Goal: Task Accomplishment & Management: Manage account settings

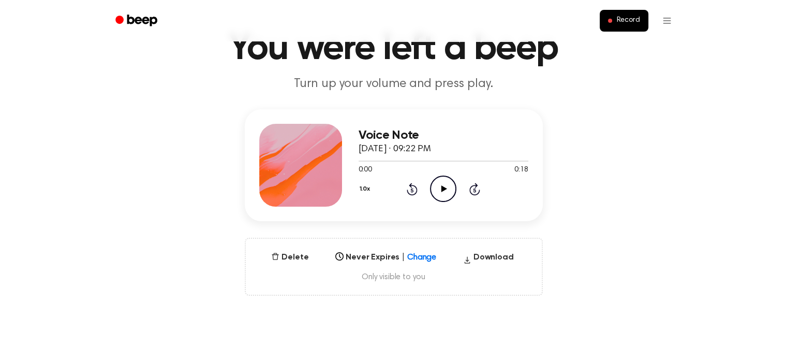
scroll to position [52, 0]
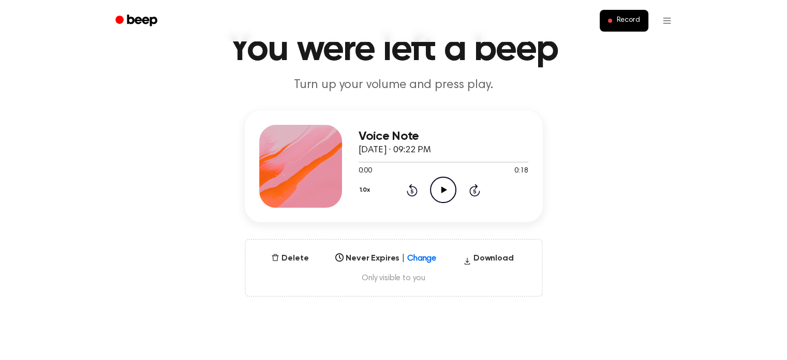
click at [441, 192] on icon at bounding box center [444, 189] width 6 height 7
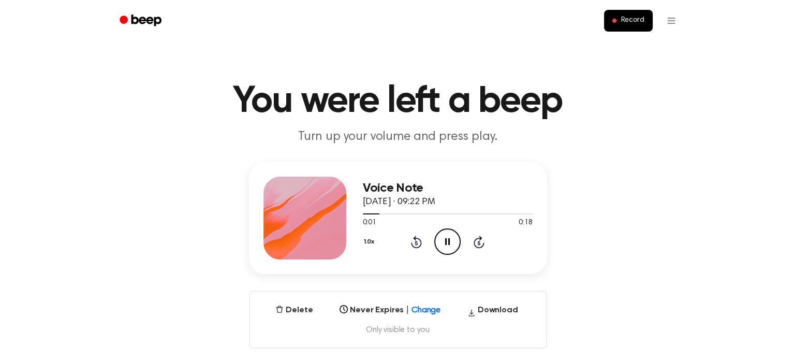
scroll to position [155, 0]
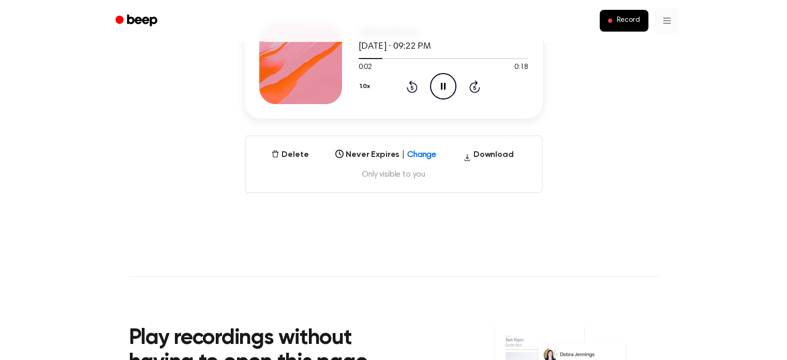
click at [668, 18] on html "Record You were left a beep Turn up your volume and press play. Voice Note [DAT…" at bounding box center [393, 275] width 787 height 860
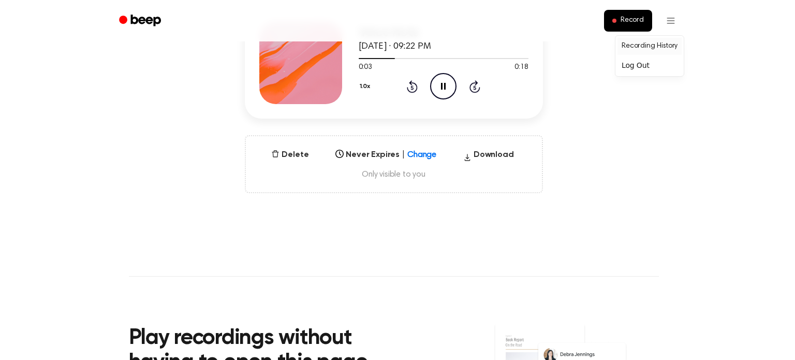
click at [663, 45] on link "Recording History" at bounding box center [649, 46] width 64 height 17
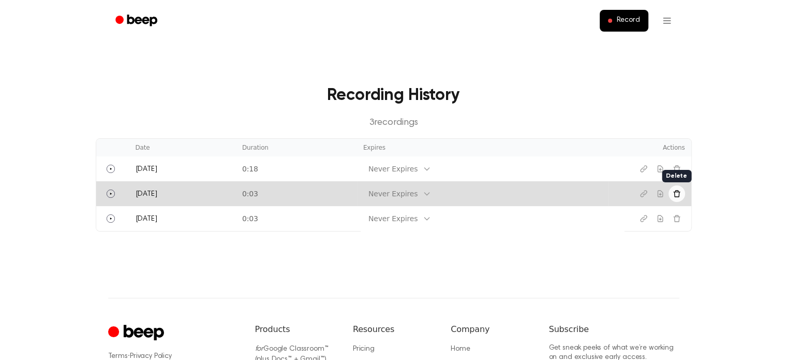
click at [680, 194] on icon "Delete recording" at bounding box center [677, 193] width 8 height 8
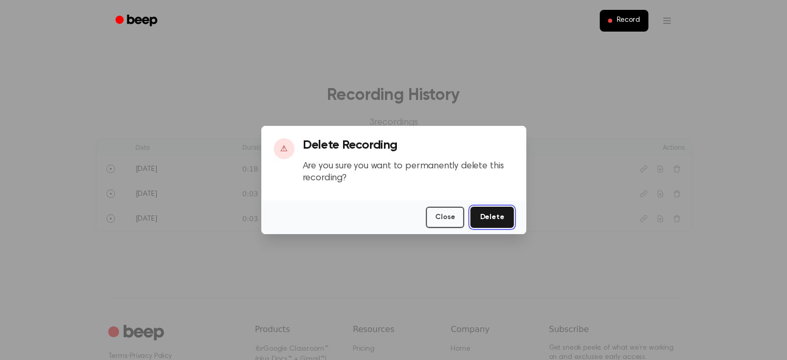
click at [493, 217] on button "Delete" at bounding box center [491, 216] width 43 height 21
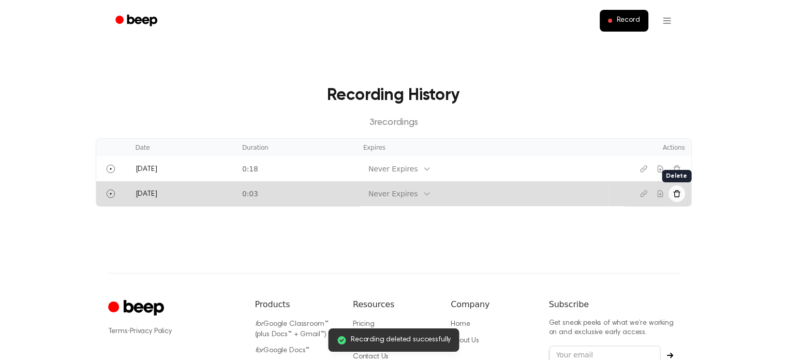
click at [676, 195] on icon "Delete recording" at bounding box center [677, 193] width 8 height 8
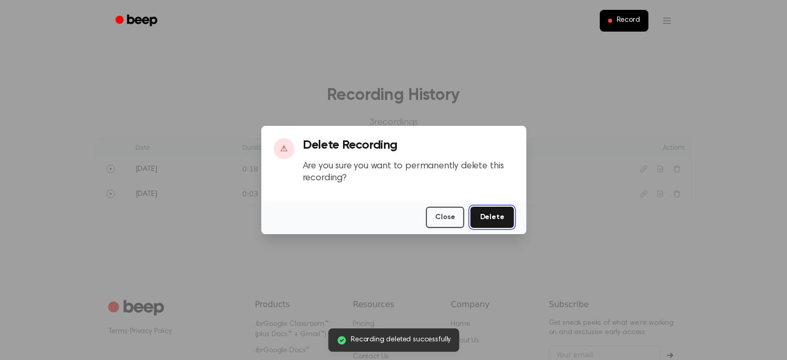
click at [488, 217] on button "Delete" at bounding box center [491, 216] width 43 height 21
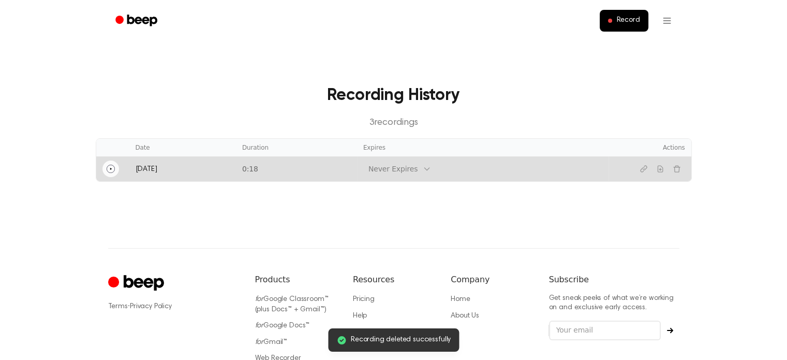
click at [112, 169] on icon "Play" at bounding box center [111, 169] width 8 height 8
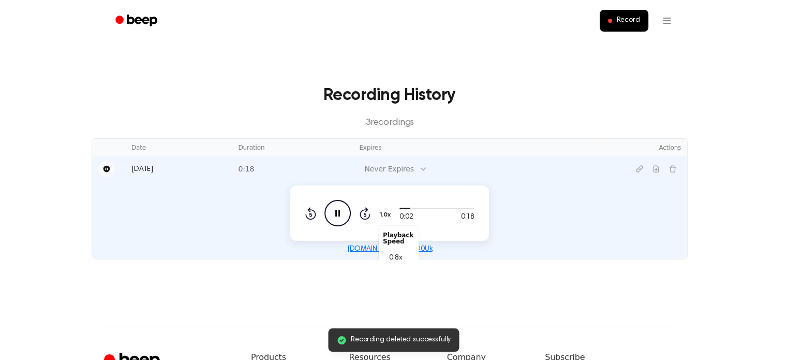
click at [388, 216] on div "1.0x Playback Speed 0.8x 1.0x 1.2x 1.5x 2.0x" at bounding box center [387, 214] width 16 height 20
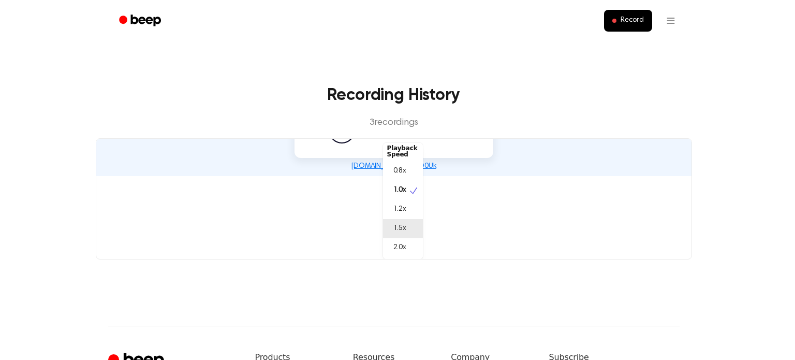
scroll to position [83, 0]
click at [402, 245] on span "2.0x" at bounding box center [399, 247] width 13 height 11
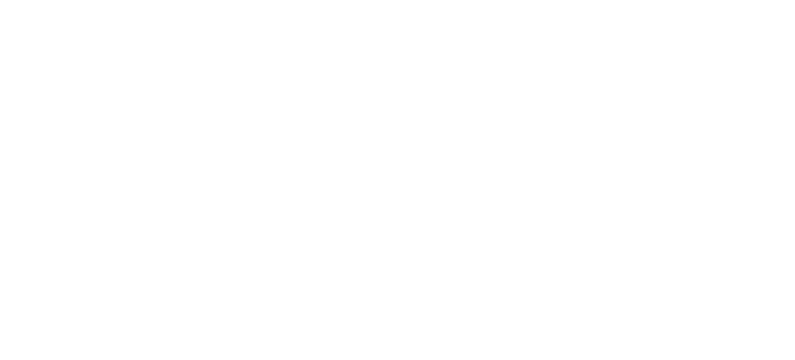
click at [458, 0] on html at bounding box center [397, 0] width 795 height 0
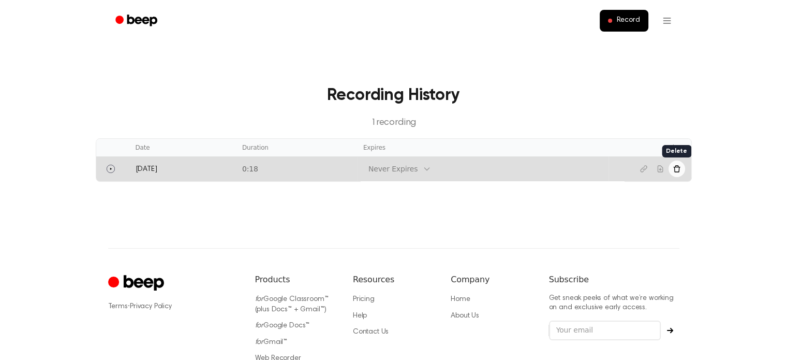
click at [678, 171] on icon "Delete recording" at bounding box center [676, 168] width 7 height 7
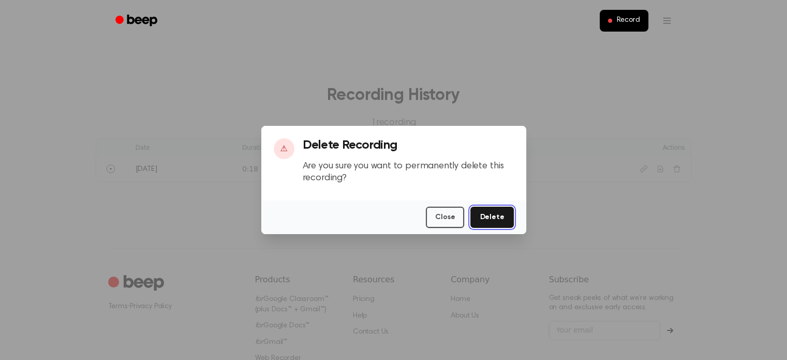
click at [492, 217] on button "Delete" at bounding box center [491, 216] width 43 height 21
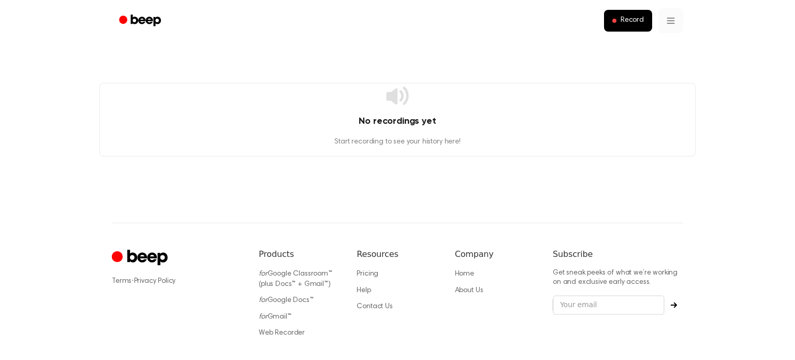
click at [663, 20] on html "Record No recordings yet Start recording to see your history here! ⚠️ We are ex…" at bounding box center [397, 209] width 795 height 419
click at [642, 68] on div "Log Out" at bounding box center [649, 65] width 64 height 17
